Goal: Task Accomplishment & Management: Manage account settings

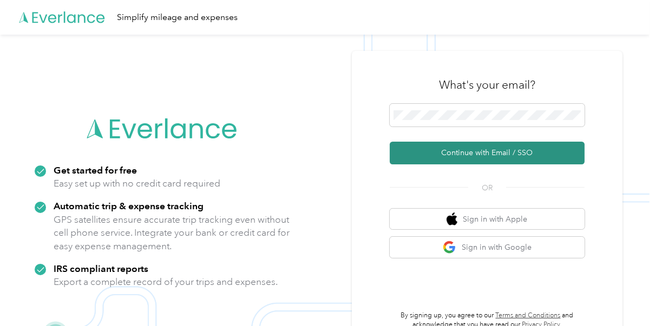
click at [477, 156] on button "Continue with Email / SSO" at bounding box center [487, 153] width 195 height 23
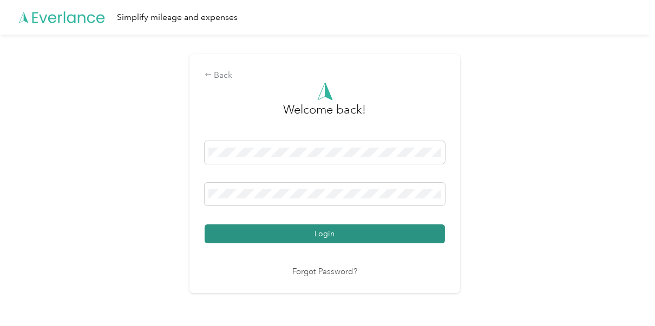
click at [327, 229] on button "Login" at bounding box center [325, 234] width 240 height 19
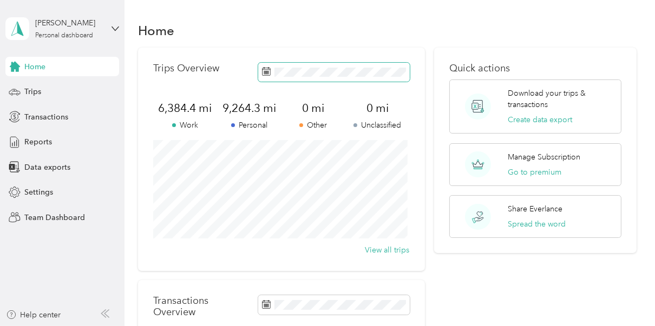
click at [318, 78] on span at bounding box center [334, 72] width 152 height 19
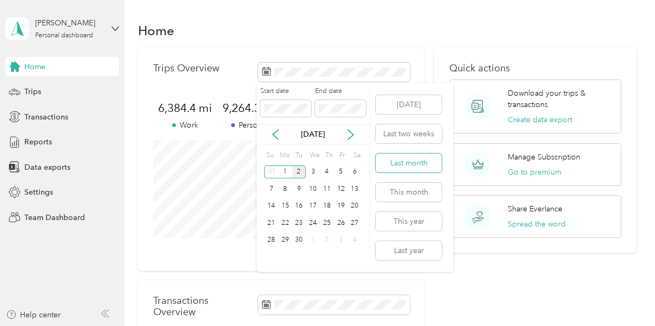
click at [405, 158] on button "Last month" at bounding box center [409, 163] width 66 height 19
